Goal: Transaction & Acquisition: Subscribe to service/newsletter

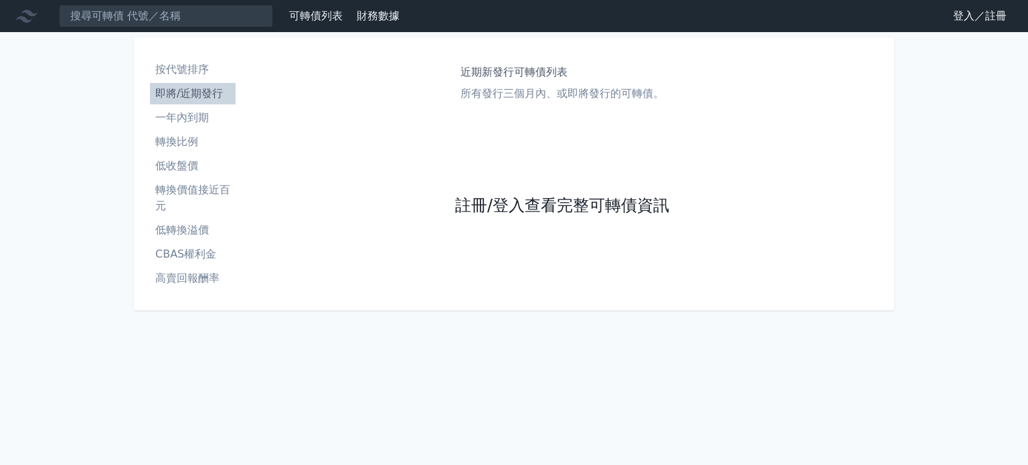
click at [553, 207] on link "註冊/登入查看完整可轉債資訊" at bounding box center [562, 206] width 214 height 21
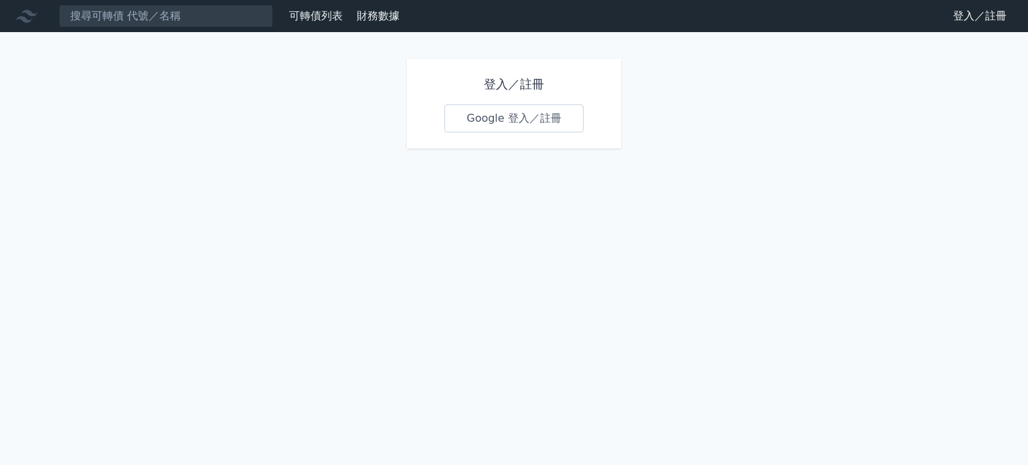
click at [538, 129] on link "Google 登入／註冊" at bounding box center [514, 118] width 139 height 28
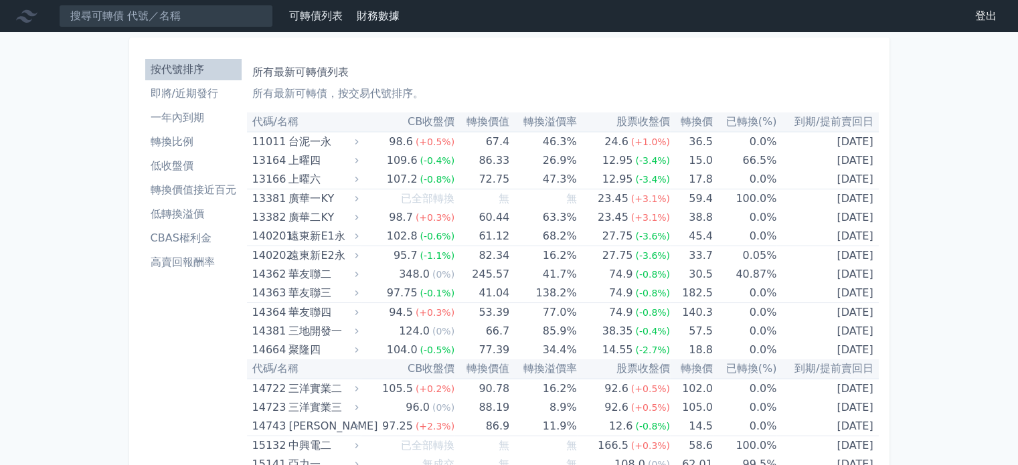
click at [197, 93] on li "即將/近期發行" at bounding box center [193, 94] width 96 height 16
click at [158, 95] on li "即將/近期發行" at bounding box center [193, 94] width 96 height 16
